Goal: Information Seeking & Learning: Learn about a topic

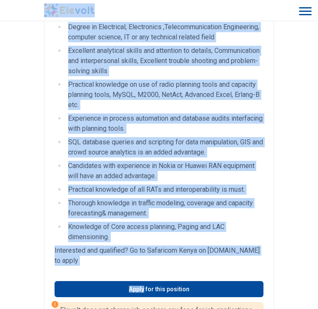
scroll to position [362, 0]
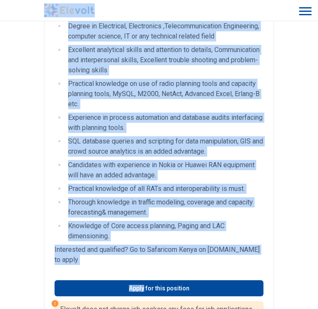
drag, startPoint x: 46, startPoint y: 81, endPoint x: 140, endPoint y: 249, distance: 192.6
click at [140, 241] on li "Knowledge of Core access planning, Paging and LAC dimensioning." at bounding box center [165, 231] width 198 height 20
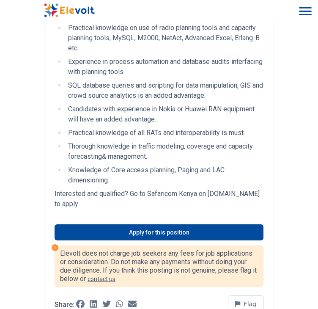
scroll to position [418, 0]
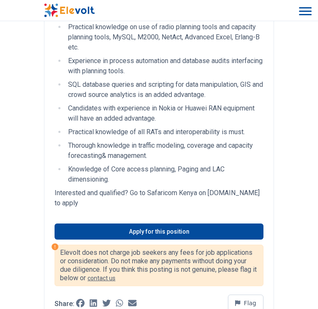
click at [178, 184] on li "Knowledge of Core access planning, Paging and LAC dimensioning." at bounding box center [165, 174] width 198 height 20
drag, startPoint x: 114, startPoint y: 197, endPoint x: 110, endPoint y: 190, distance: 7.9
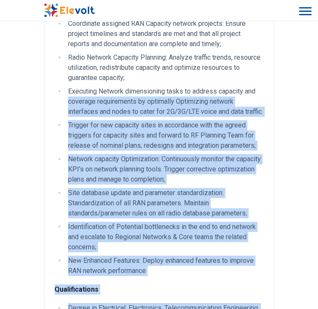
scroll to position [0, 0]
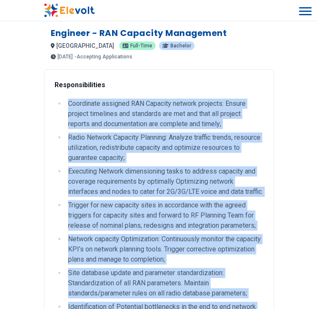
drag, startPoint x: 110, startPoint y: 188, endPoint x: 66, endPoint y: 99, distance: 99.1
copy div "Loremipsum dolorsit AME Consecte adipisc elitsedd: Eiusmo tempori utlaboree dol…"
